Goal: Check status: Check status

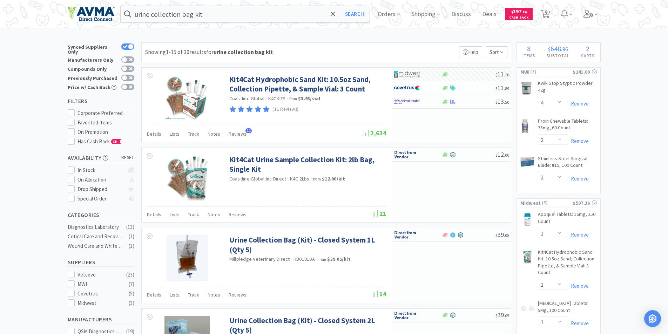
select select "4"
select select "2"
select select "1"
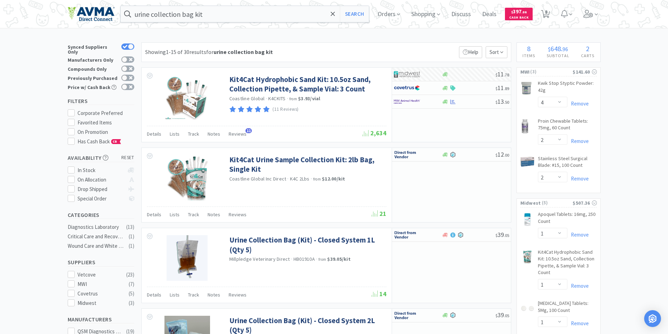
select select "1"
click at [385, 12] on span "Orders" at bounding box center [389, 14] width 28 height 28
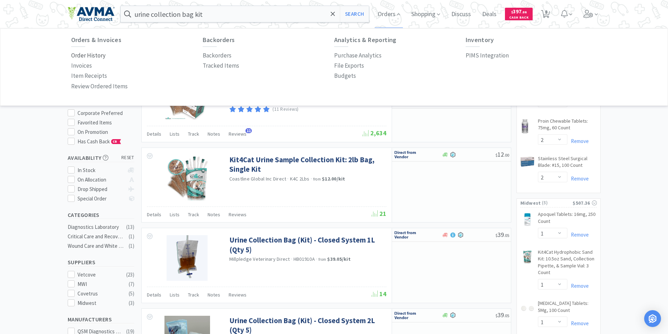
click at [87, 56] on p "Order History" at bounding box center [88, 55] width 34 height 9
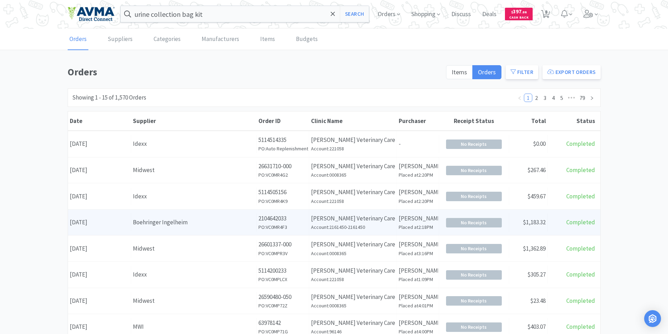
click at [89, 223] on div "Date [DATE]" at bounding box center [99, 223] width 63 height 18
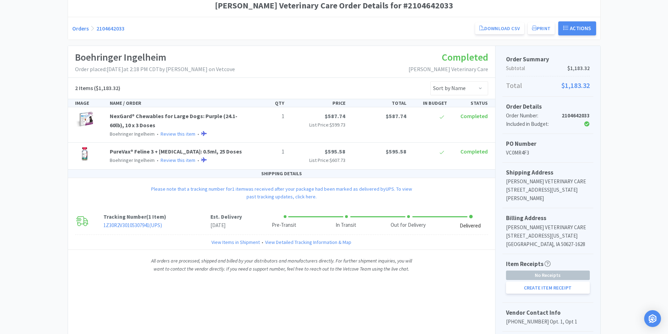
scroll to position [70, 0]
click at [148, 118] on link "NexGard® Chewables for Large Dogs: Purple (24.1-60lb), 10 x 3 Doses" at bounding box center [174, 120] width 128 height 16
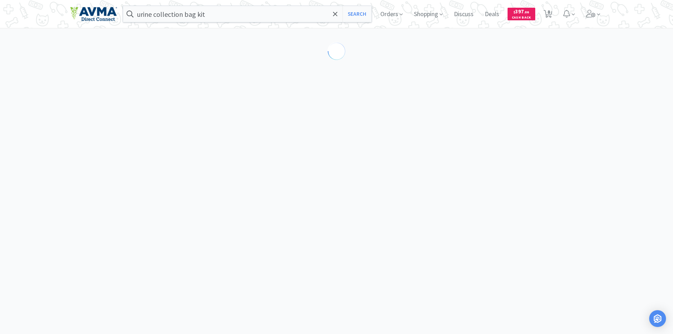
select select "50045"
